Goal: Transaction & Acquisition: Purchase product/service

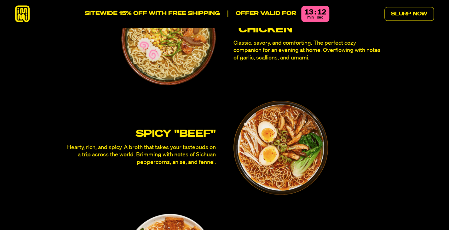
scroll to position [1788, 0]
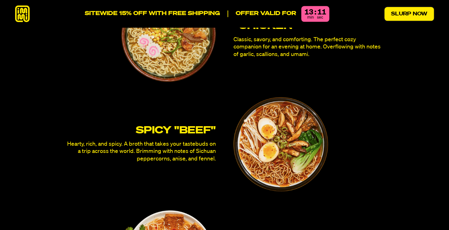
click at [409, 13] on link "Slurp Now" at bounding box center [408, 14] width 49 height 14
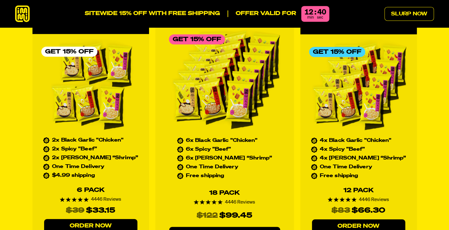
scroll to position [2874, 0]
click at [92, 219] on link "Order Now" at bounding box center [90, 226] width 93 height 14
